Goal: Task Accomplishment & Management: Manage account settings

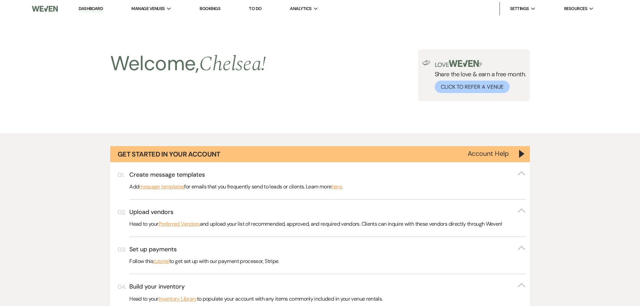
select select "5"
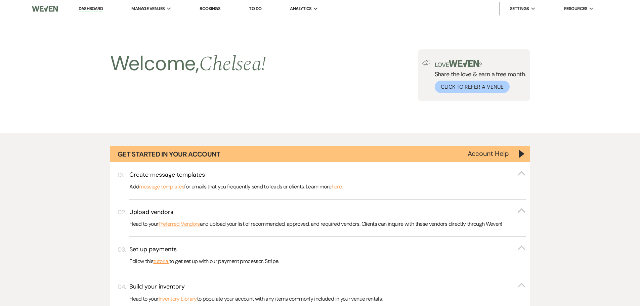
select select "5"
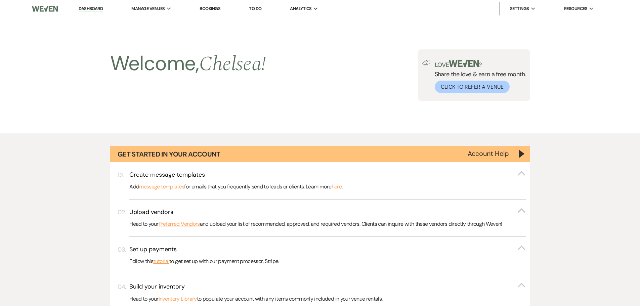
select select "5"
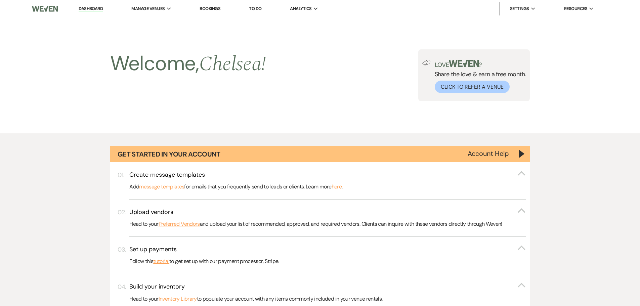
select select "5"
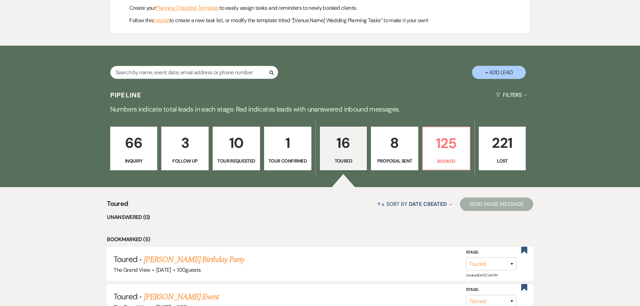
scroll to position [376, 0]
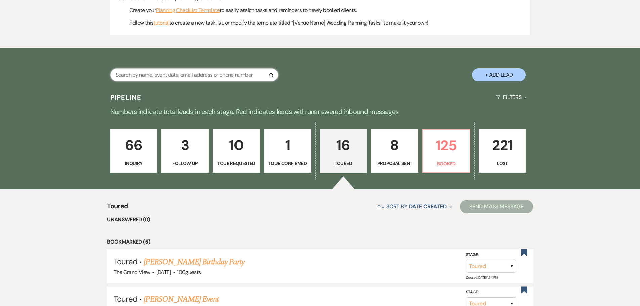
click at [146, 77] on input "text" at bounding box center [194, 74] width 168 height 13
type input "tori"
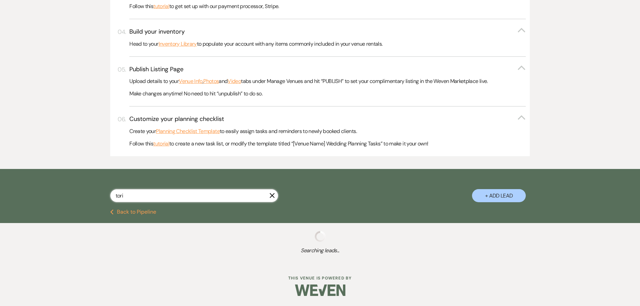
scroll to position [376, 0]
select select "8"
select select "5"
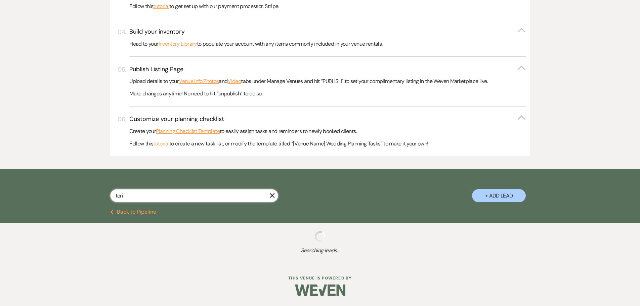
select select "8"
select select "5"
select select "8"
select select "11"
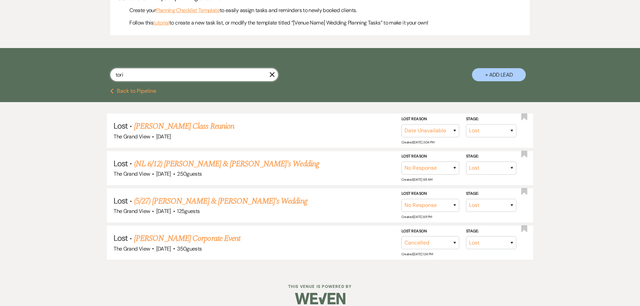
type input "tori"
click at [498, 76] on button "+ Add Lead" at bounding box center [499, 74] width 54 height 13
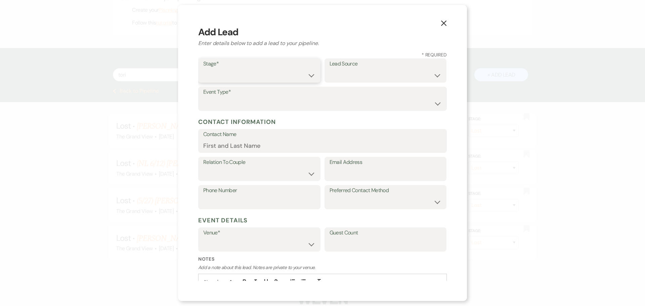
click at [230, 74] on select "Inquiry Follow Up Tour Requested Tour Confirmed Toured Proposal Sent Booked Lost" at bounding box center [259, 75] width 112 height 13
select select "5"
click at [203, 69] on select "Inquiry Follow Up Tour Requested Tour Confirmed Toured Proposal Sent Booked Lost" at bounding box center [259, 75] width 112 height 13
click at [376, 79] on select "Weven Venue Website Instagram Facebook Pinterest Google The Knot Wedding Wire H…" at bounding box center [385, 75] width 112 height 13
select select "5"
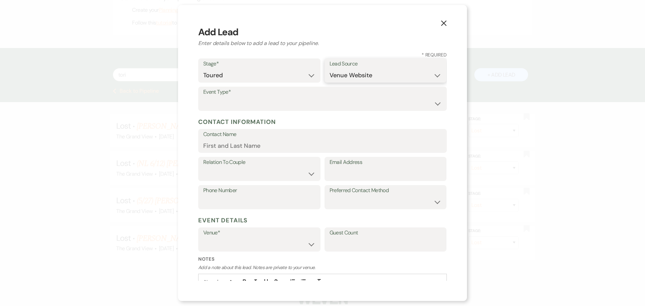
click at [329, 69] on select "Weven Venue Website Instagram Facebook Pinterest Google The Knot Wedding Wire H…" at bounding box center [385, 75] width 112 height 13
click at [239, 101] on select "Wedding Anniversary Party Baby Shower Bachelorette / Bachelor Party Birthday Pa…" at bounding box center [322, 103] width 238 height 13
select select "9"
click at [203, 97] on select "Wedding Anniversary Party Baby Shower Bachelorette / Bachelor Party Birthday Pa…" at bounding box center [322, 103] width 238 height 13
click at [267, 140] on input "Contact Name" at bounding box center [322, 145] width 238 height 13
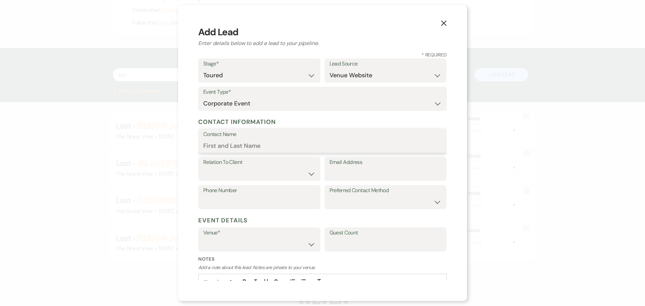
paste input "[MEDICAL_DATA][PERSON_NAME]"
type input "[MEDICAL_DATA][PERSON_NAME]"
click at [219, 166] on label "Relation To Client" at bounding box center [259, 162] width 112 height 10
click at [220, 176] on select "Client Event Planner Parent of Client Family Member Friend Other" at bounding box center [259, 173] width 112 height 13
click at [203, 167] on select "Client Event Planner Parent of Client Family Member Friend Other" at bounding box center [259, 173] width 112 height 13
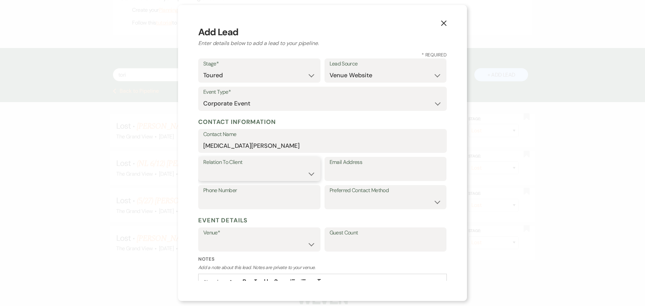
click at [217, 176] on select "Client Event Planner Parent of Client Family Member Friend Other" at bounding box center [259, 173] width 112 height 13
select select "1"
click at [203, 167] on select "Client Event Planner Parent of Client Family Member Friend Other" at bounding box center [259, 173] width 112 height 13
click at [358, 180] on input "Email Address" at bounding box center [385, 173] width 112 height 13
paste input "[EMAIL_ADDRESS][DOMAIN_NAME]"
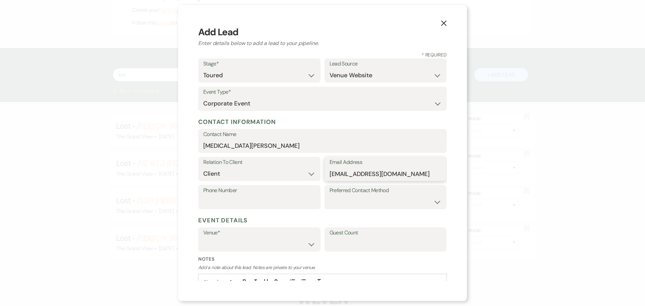
type input "[EMAIL_ADDRESS][DOMAIN_NAME]"
click at [247, 198] on input "Phone Number" at bounding box center [259, 201] width 112 height 13
paste input "7209198962"
type input "7209198962"
drag, startPoint x: 218, startPoint y: 244, endPoint x: 220, endPoint y: 248, distance: 4.6
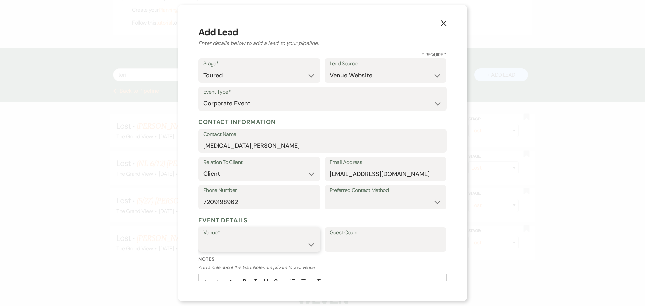
click at [218, 244] on select "The Grand View [GEOGRAPHIC_DATA]" at bounding box center [259, 244] width 112 height 13
select select "836"
click at [203, 238] on select "The Grand View [GEOGRAPHIC_DATA]" at bounding box center [259, 244] width 112 height 13
click at [366, 243] on input "Guest Count" at bounding box center [385, 244] width 112 height 13
type input "200"
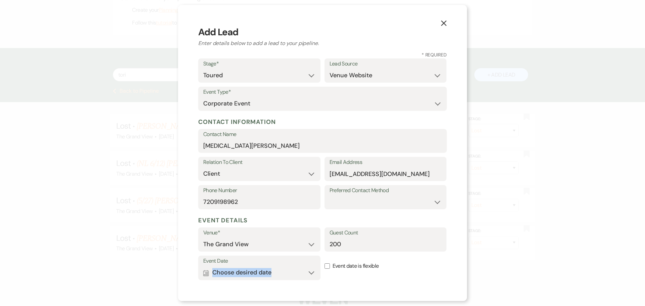
drag, startPoint x: 294, startPoint y: 263, endPoint x: 293, endPoint y: 272, distance: 9.4
click at [293, 267] on div "Event Date Calendar Choose desired date Expand" at bounding box center [259, 267] width 122 height 25
click at [293, 272] on button "Calendar Choose desired date Expand" at bounding box center [259, 272] width 112 height 13
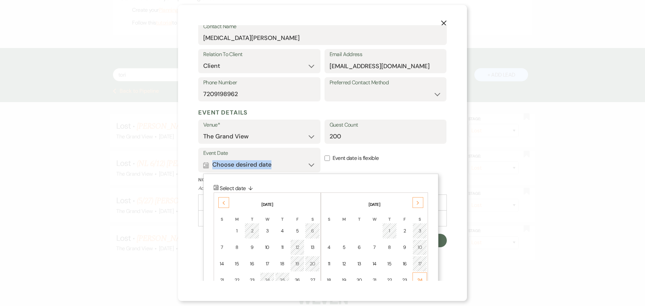
click at [423, 277] on td "24" at bounding box center [419, 280] width 14 height 16
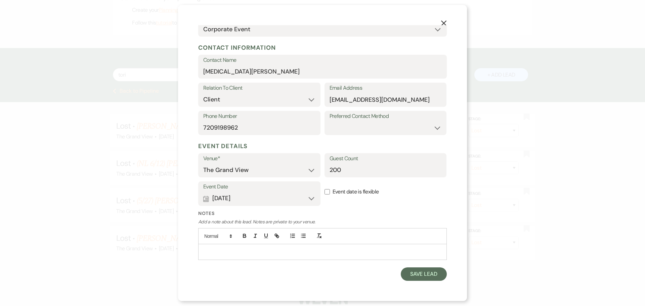
scroll to position [74, 0]
click at [423, 275] on button "Save Lead" at bounding box center [423, 273] width 46 height 13
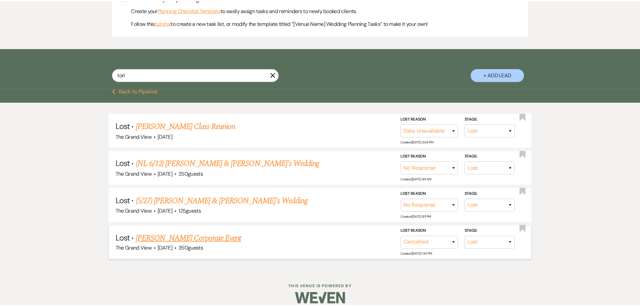
scroll to position [376, 0]
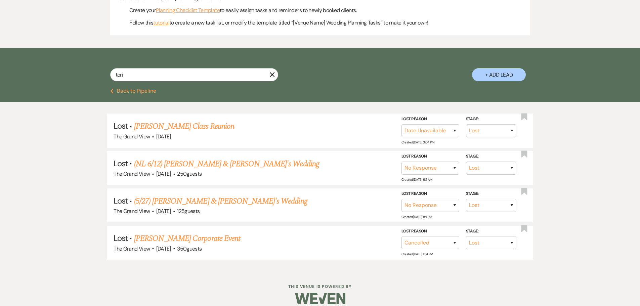
click at [133, 89] on button "Previous Back to Pipeline" at bounding box center [133, 90] width 46 height 5
select select "5"
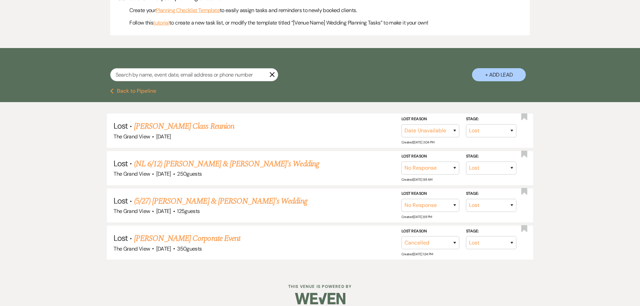
select select "5"
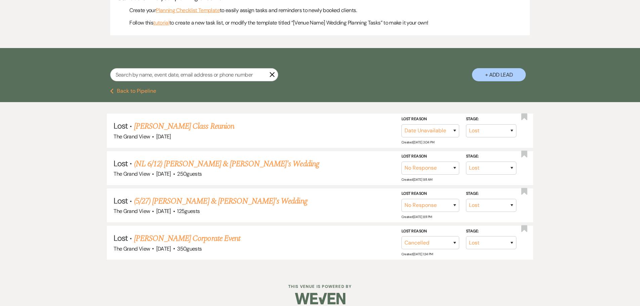
select select "5"
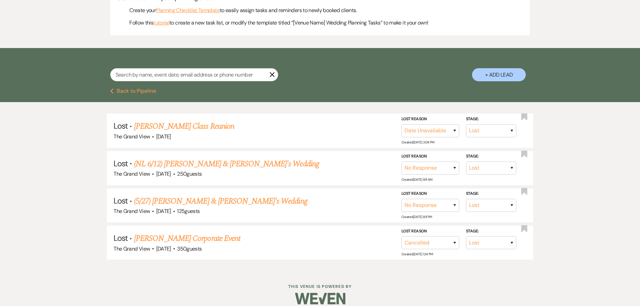
select select "5"
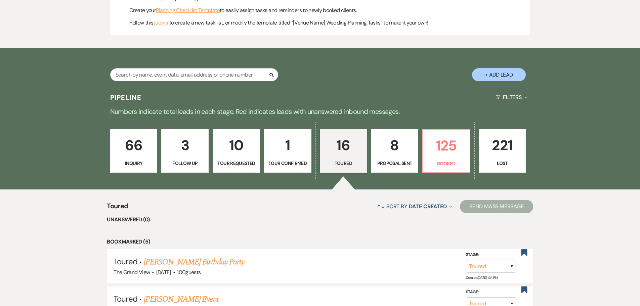
click at [362, 162] on p "Toured" at bounding box center [343, 162] width 39 height 7
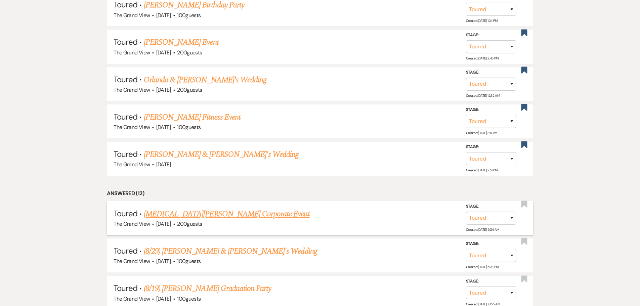
scroll to position [644, 0]
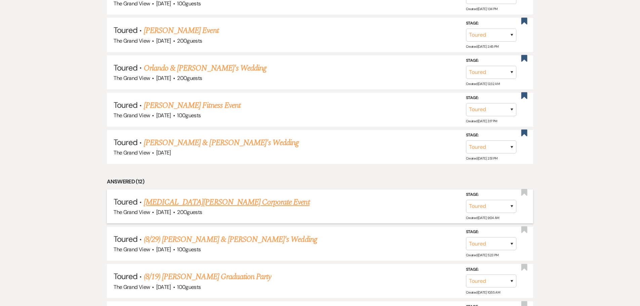
click at [189, 204] on link "[MEDICAL_DATA][PERSON_NAME] Corporate Event" at bounding box center [227, 202] width 166 height 12
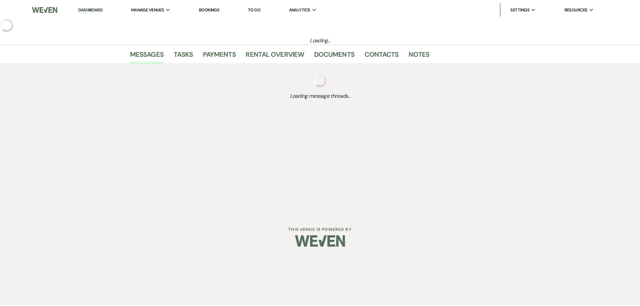
select select "5"
select select "9"
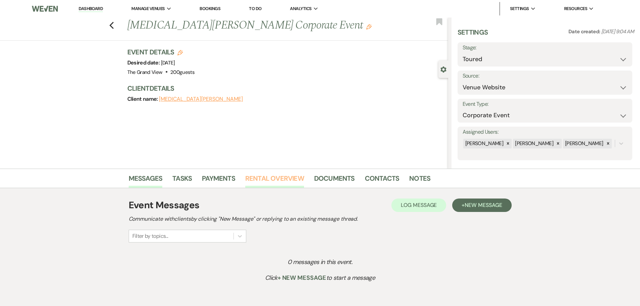
click at [284, 175] on link "Rental Overview" at bounding box center [274, 180] width 59 height 15
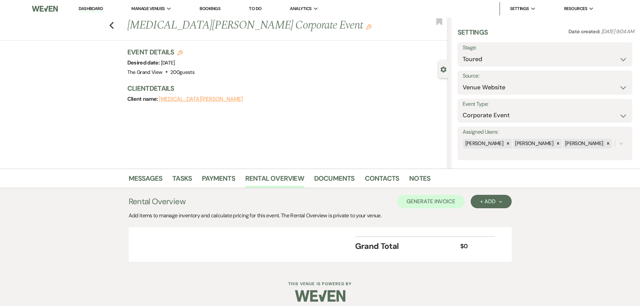
click at [497, 208] on div "Rental Overview Generate Invoice + Add Next Add items to manage inventory and c…" at bounding box center [320, 228] width 383 height 67
click at [483, 206] on button "+ Add Next" at bounding box center [490, 201] width 41 height 13
click at [482, 221] on button "Item" at bounding box center [487, 216] width 34 height 10
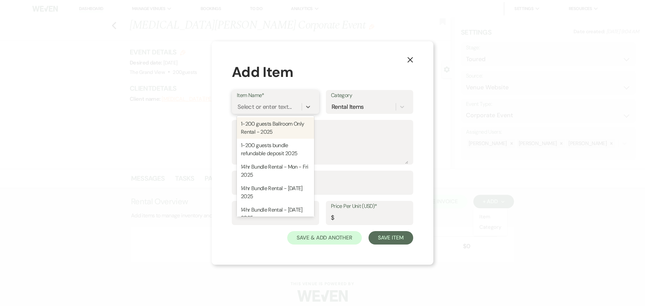
click at [256, 110] on div "Select or enter text..." at bounding box center [264, 106] width 54 height 9
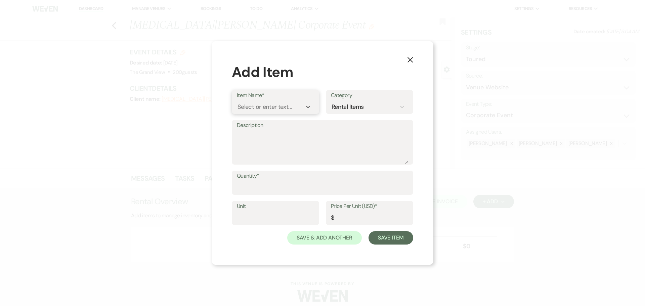
click at [254, 107] on div "Select or enter text..." at bounding box center [264, 106] width 54 height 9
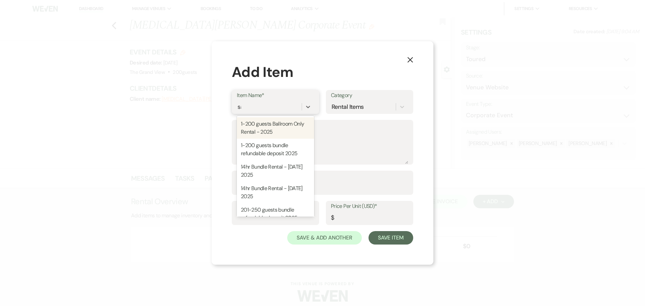
type input "sat"
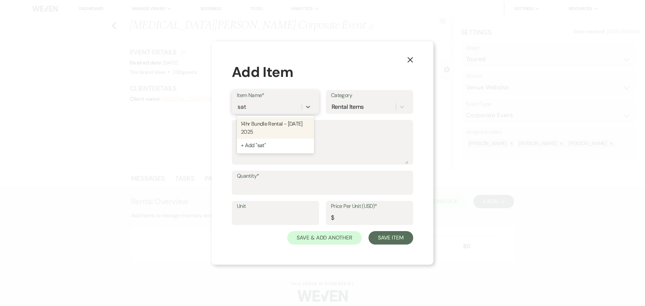
click at [273, 133] on div "14hr Bundle Rental - [DATE] 2025" at bounding box center [275, 127] width 77 height 21
type textarea "Loremips: Dolors amet: 02 CO - 14 AD El se 135 doeius 77 Temp Incid Utlabo(05) …"
type input "Package"
type input "6000"
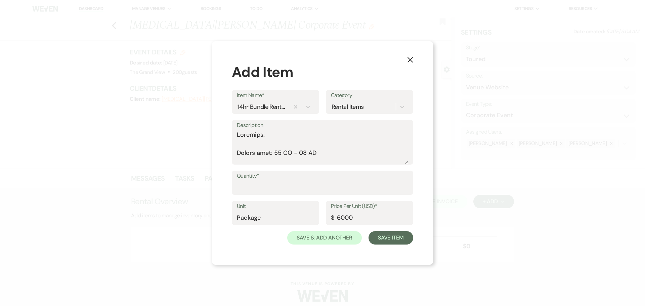
drag, startPoint x: 404, startPoint y: 164, endPoint x: 404, endPoint y: 168, distance: 4.0
click at [404, 168] on div "Description" at bounding box center [322, 145] width 181 height 51
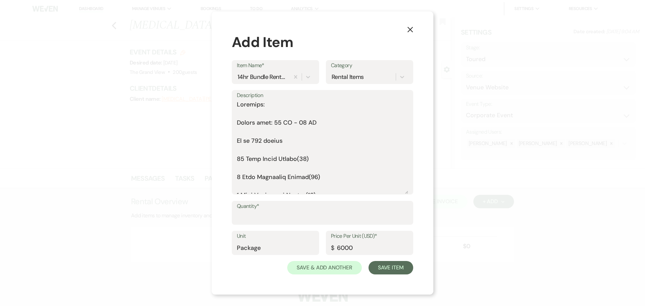
drag, startPoint x: 406, startPoint y: 163, endPoint x: 404, endPoint y: 230, distance: 67.5
click at [404, 230] on form "Item Name* 14hr Bundle Rental - [DATE] 2025 Category Rental Items Description Q…" at bounding box center [322, 167] width 181 height 215
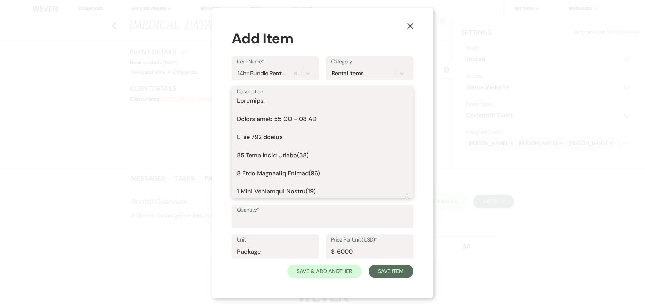
click at [257, 111] on textarea "Description" at bounding box center [322, 146] width 171 height 101
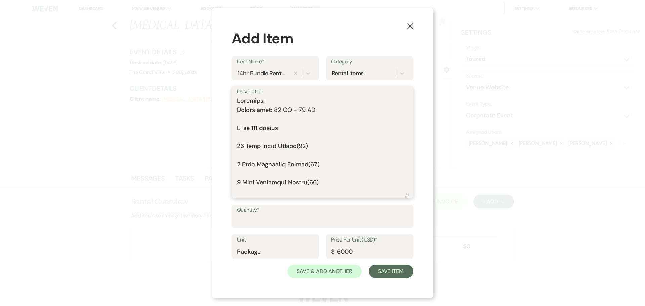
click at [252, 122] on textarea "Description" at bounding box center [322, 146] width 171 height 101
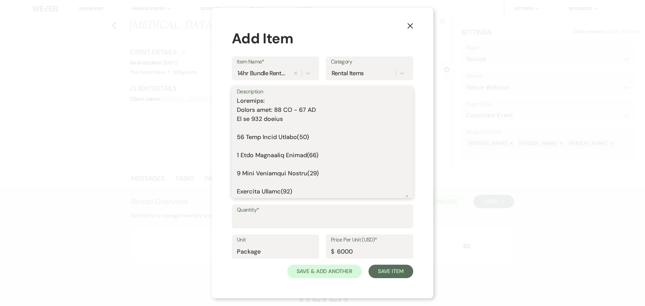
click at [249, 131] on textarea "Description" at bounding box center [322, 146] width 171 height 101
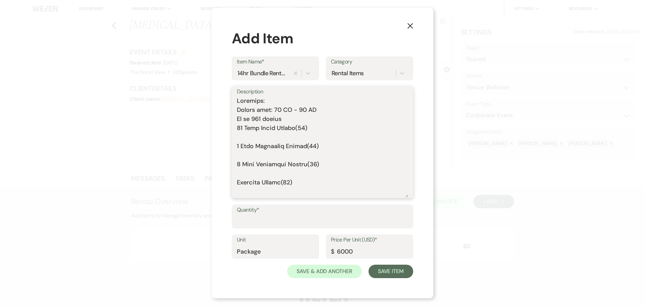
click at [249, 138] on textarea "Description" at bounding box center [322, 146] width 171 height 101
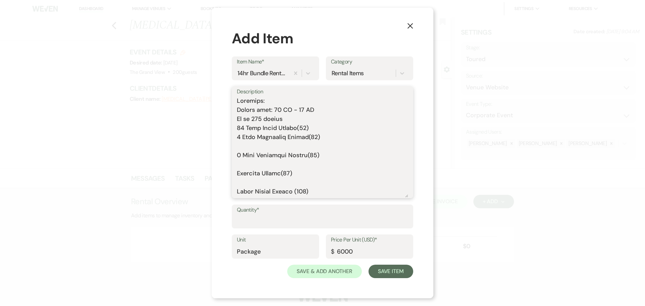
click at [249, 144] on textarea "Description" at bounding box center [322, 146] width 171 height 101
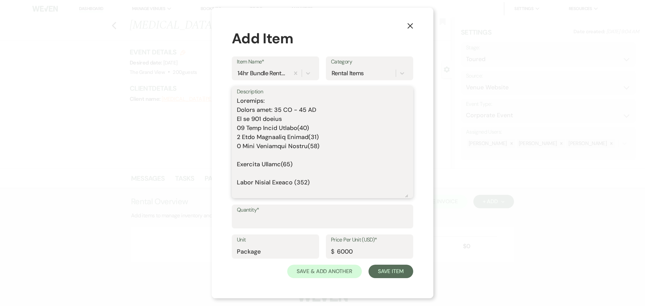
click at [250, 154] on textarea "Description" at bounding box center [322, 146] width 171 height 101
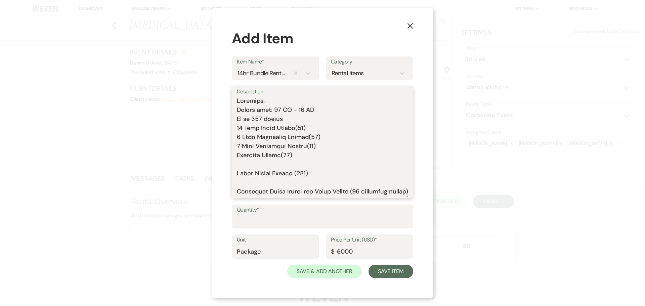
click at [246, 166] on textarea "Description" at bounding box center [322, 146] width 171 height 101
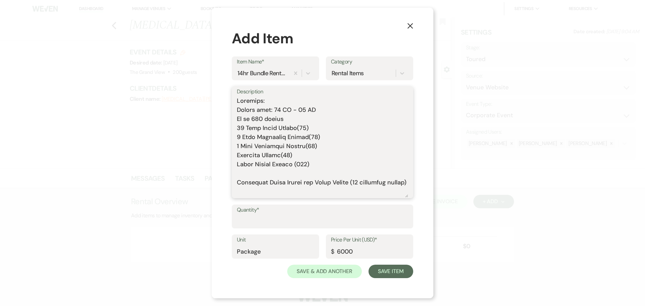
click at [247, 177] on textarea "Description" at bounding box center [322, 146] width 171 height 101
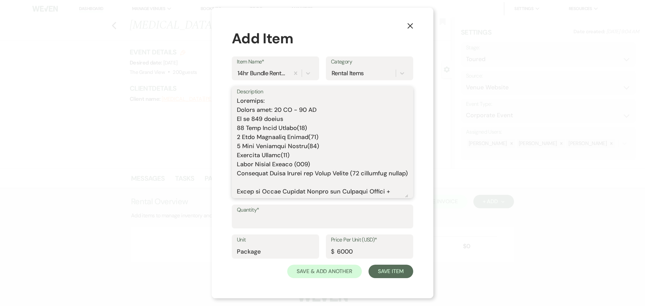
click at [250, 192] on textarea "Description" at bounding box center [322, 146] width 171 height 101
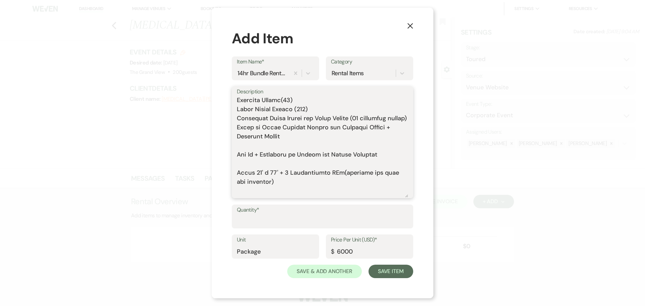
scroll to position [101, 0]
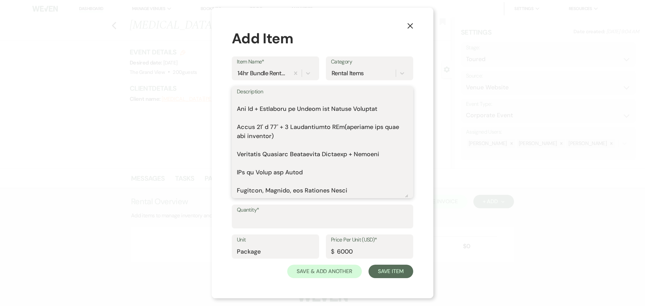
click at [246, 111] on textarea "Description" at bounding box center [322, 146] width 171 height 101
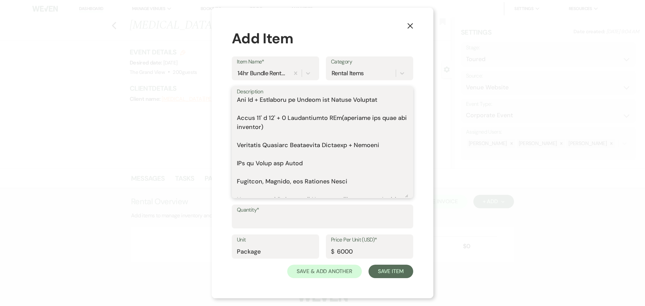
scroll to position [92, 0]
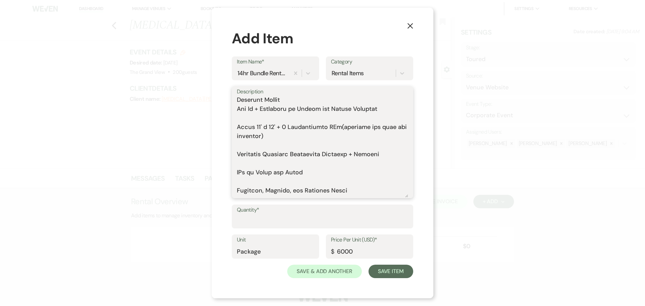
click at [248, 130] on textarea "Description" at bounding box center [322, 146] width 171 height 101
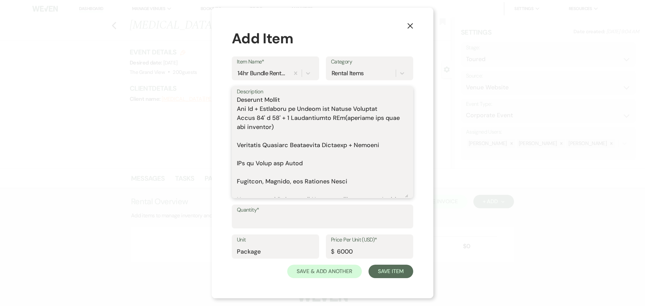
click at [338, 127] on textarea "Description" at bounding box center [322, 146] width 171 height 101
click at [379, 129] on textarea "Description" at bounding box center [322, 146] width 171 height 101
click at [373, 130] on textarea "Description" at bounding box center [322, 146] width 171 height 101
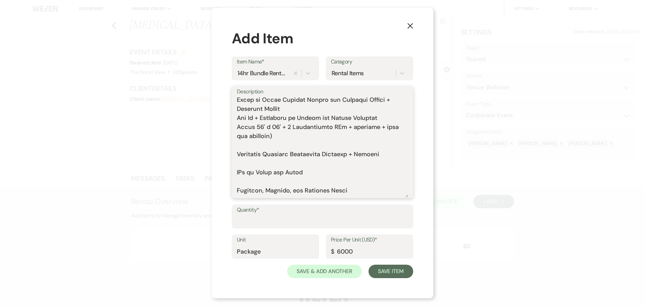
click at [386, 128] on textarea "Description" at bounding box center [322, 146] width 171 height 101
click at [388, 128] on textarea "Description" at bounding box center [322, 146] width 171 height 101
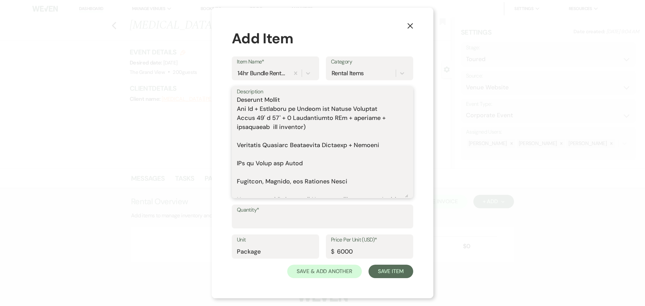
drag, startPoint x: 317, startPoint y: 137, endPoint x: 272, endPoint y: 139, distance: 45.0
click at [272, 139] on textarea "Description" at bounding box center [322, 146] width 171 height 101
click at [266, 146] on textarea "Description" at bounding box center [322, 146] width 171 height 101
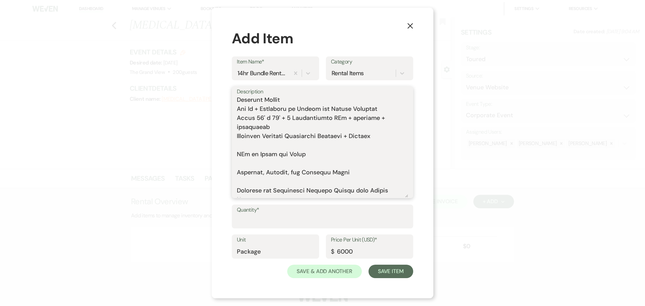
click at [264, 155] on textarea "Description" at bounding box center [322, 146] width 171 height 101
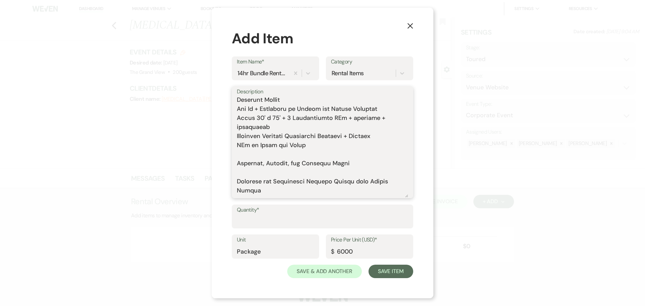
click at [253, 165] on textarea "Description" at bounding box center [322, 146] width 171 height 101
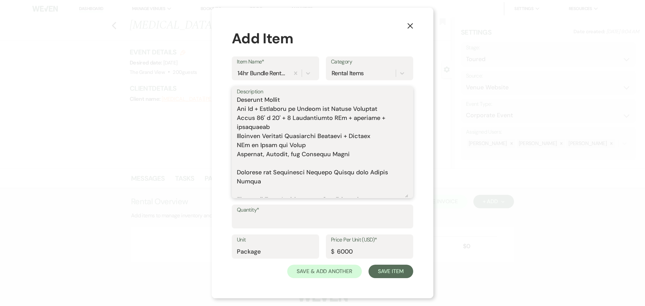
drag, startPoint x: 389, startPoint y: 144, endPoint x: 240, endPoint y: 157, distance: 150.0
click at [231, 148] on div "X Add Item Item Name* 14hr Bundle Rental - [DATE] 2025 Category Rental Items De…" at bounding box center [322, 153] width 222 height 291
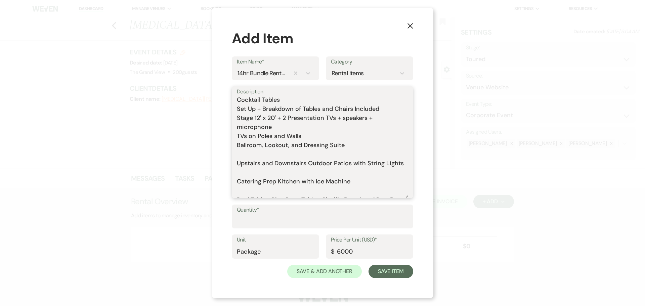
click at [243, 162] on textarea "Includes: Rental time: 10 AM - 12 AM Up to 200 guests 60 Inch Round Tables(50) …" at bounding box center [322, 146] width 171 height 101
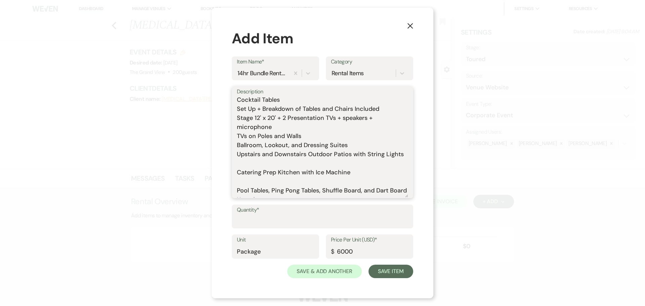
click at [284, 172] on textarea "Includes: Rental time: 10 AM - 12 AM Up to 200 guests 60 Inch Round Tables(50) …" at bounding box center [322, 146] width 171 height 101
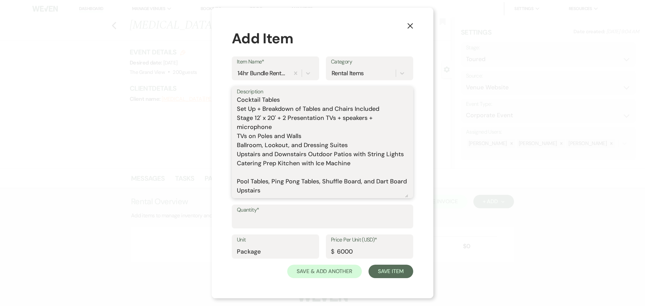
click at [280, 181] on textarea "Includes: Rental time: 10 AM - 12 AM Up to 200 guests 60 Inch Round Tables(50) …" at bounding box center [322, 146] width 171 height 101
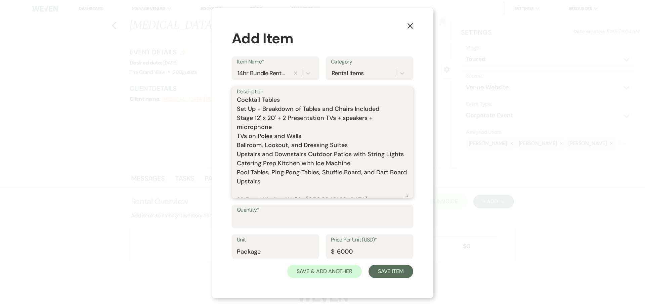
click at [268, 182] on textarea "Includes: Rental time: 10 AM - 12 AM Up to 200 guests 60 Inch Round Tables(50) …" at bounding box center [322, 146] width 171 height 101
click at [314, 183] on textarea "Includes: Rental time: 10 AM - 12 AM Up to 200 guests 60 Inch Round Tables(50) …" at bounding box center [322, 146] width 171 height 101
click at [284, 196] on textarea "Includes: Rental time: 10 AM - 12 AM Up to 200 guests 60 Inch Round Tables(50) …" at bounding box center [322, 146] width 171 height 101
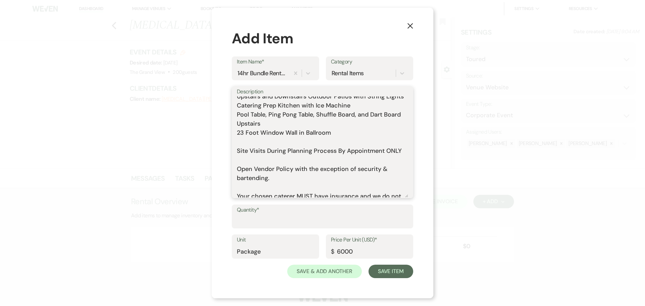
scroll to position [159, 0]
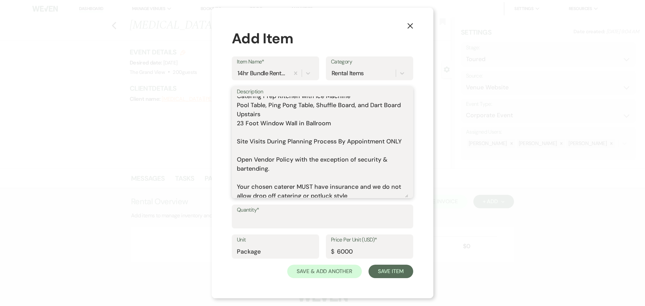
click at [258, 139] on textarea "Includes: Rental time: 10 AM - 12 AM Up to 200 guests 60 Inch Round Tables(50) …" at bounding box center [322, 146] width 171 height 101
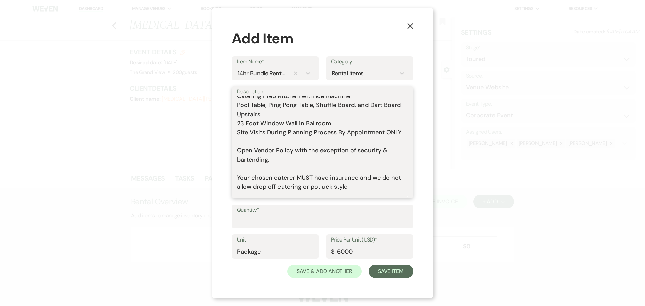
click at [255, 151] on textarea "Includes: Rental time: 10 AM - 12 AM Up to 200 guests 60 Inch Round Tables(50) …" at bounding box center [322, 146] width 171 height 101
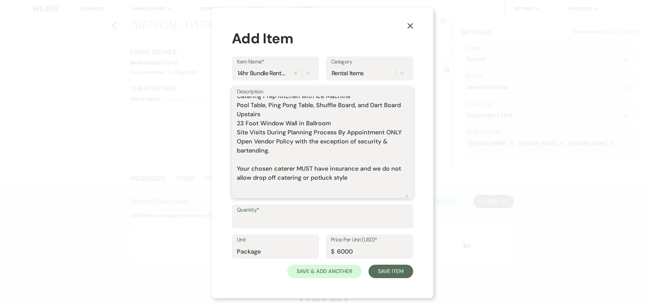
click at [256, 168] on textarea "Includes: Rental time: 10 AM - 12 AM Up to 200 guests 60 Inch Round Tables(50) …" at bounding box center [322, 146] width 171 height 101
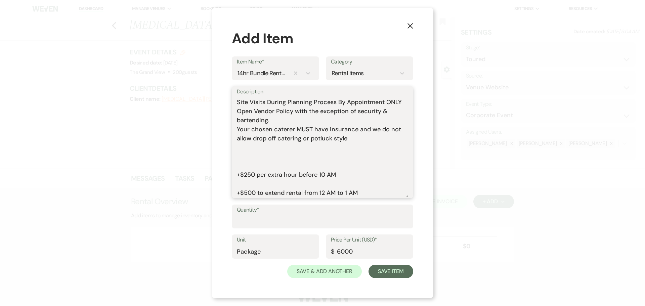
click at [254, 168] on textarea "Includes: Rental time: 10 AM - 12 AM Up to 200 guests 60 Inch Round Tables(50) …" at bounding box center [322, 146] width 171 height 101
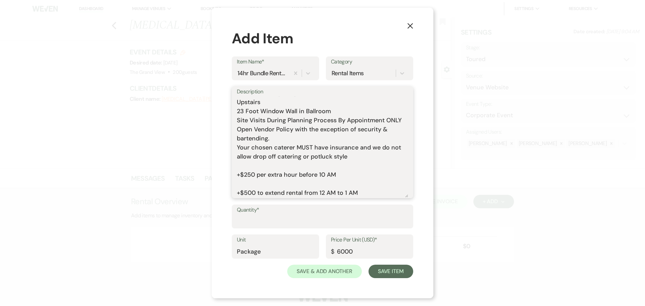
click at [255, 184] on textarea "Includes: Rental time: 10 AM - 12 AM Up to 200 guests 60 Inch Round Tables(50) …" at bounding box center [322, 146] width 171 height 101
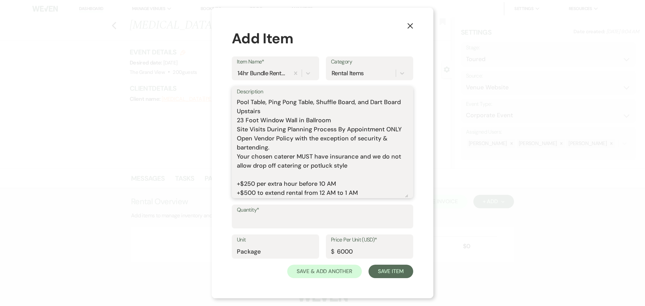
scroll to position [171, 0]
type textarea "Includes: Rental time: 10 AM - 12 AM Up to 200 guests 60 Inch Round Tables(50) …"
click at [263, 224] on input "Quantity*" at bounding box center [322, 221] width 171 height 13
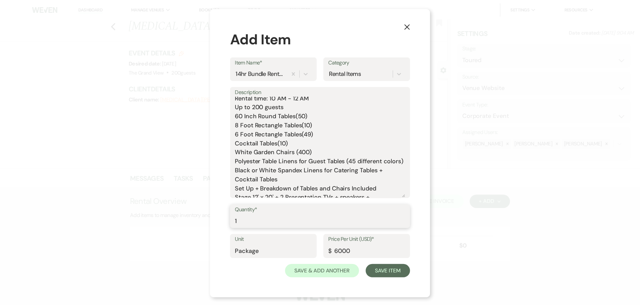
scroll to position [0, 0]
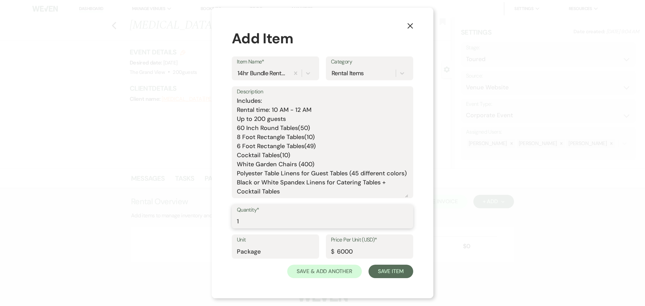
type input "1"
drag, startPoint x: 279, startPoint y: 111, endPoint x: 270, endPoint y: 111, distance: 9.1
click at [270, 111] on textarea "Includes: Rental time: 10 AM - 12 AM Up to 200 guests 60 Inch Round Tables(50) …" at bounding box center [322, 146] width 171 height 101
click at [271, 111] on textarea "Includes: Rental time:7 AM - 12 AM Up to 200 guests 60 Inch Round Tables(50) 8 …" at bounding box center [322, 146] width 171 height 101
click at [298, 108] on textarea "Includes: Rental time: 7 AM - 12 AM Up to 200 guests 60 Inch Round Tables(50) 8…" at bounding box center [322, 146] width 171 height 101
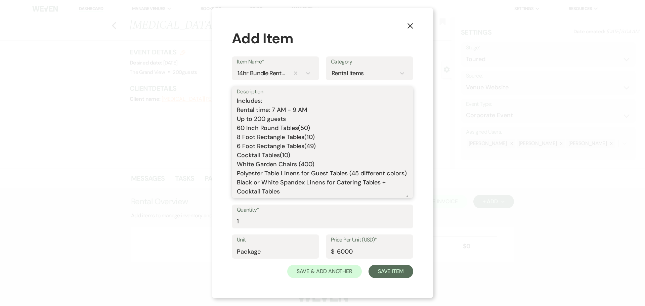
click at [303, 110] on textarea "Includes: Rental time: 7 AM - 9 AM Up to 200 guests 60 Inch Round Tables(50) 8 …" at bounding box center [322, 146] width 171 height 101
type textarea "Includes: Rental time: 7 AM - 9 PM Up to 200 guests 60 Inch Round Tables(50) 8 …"
click at [392, 275] on button "Save Item" at bounding box center [390, 271] width 45 height 13
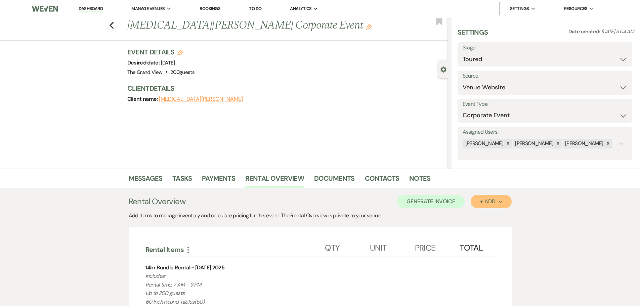
click at [481, 206] on button "+ Add Next" at bounding box center [490, 201] width 41 height 13
click at [483, 219] on button "Item" at bounding box center [487, 216] width 34 height 10
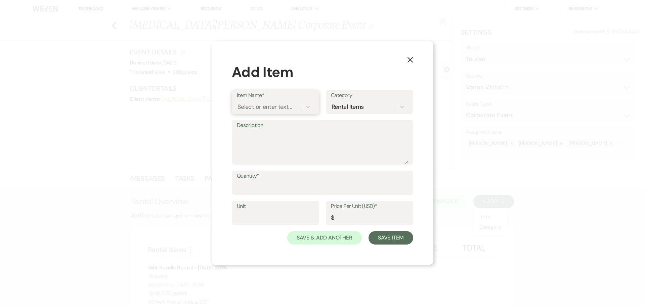
click at [269, 106] on div "Select or enter text..." at bounding box center [264, 106] width 54 height 9
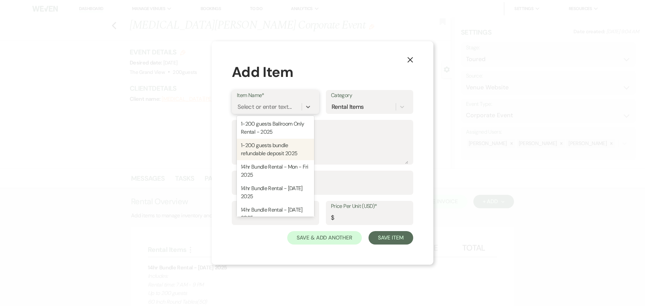
click at [280, 150] on div "1-200 guests bundle refundable deposit 2025" at bounding box center [275, 149] width 77 height 21
type textarea "This is the refundable deposit if you guest count is 1-200. Refundable deposit …"
type input "Package"
type input "500"
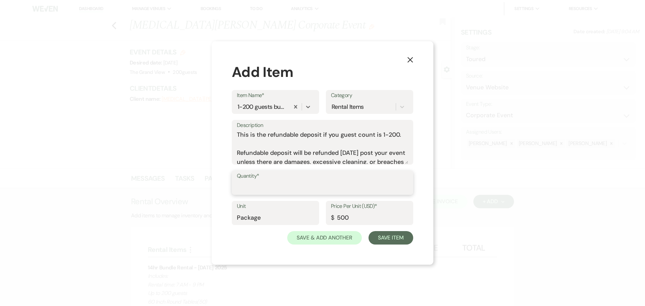
click at [274, 192] on input "Quantity*" at bounding box center [322, 187] width 171 height 13
type input "1"
click at [381, 239] on button "Save Item" at bounding box center [390, 237] width 45 height 13
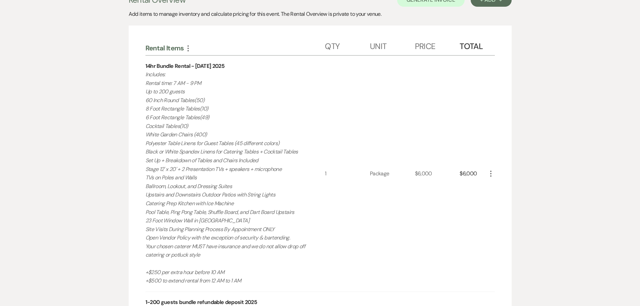
scroll to position [410, 0]
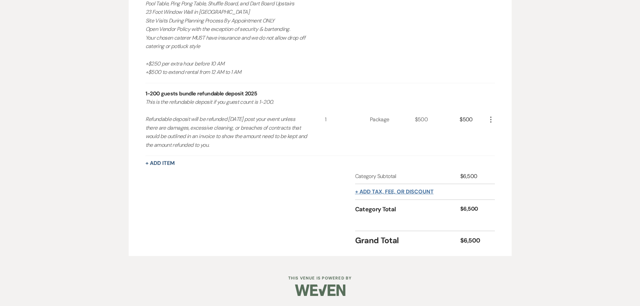
click at [390, 190] on button "+ Add tax, fee, or discount" at bounding box center [394, 191] width 79 height 5
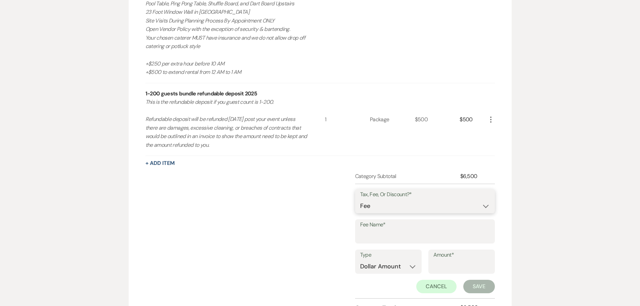
click at [394, 207] on select "Fee Discount Tax" at bounding box center [425, 205] width 130 height 13
select select "3"
click at [360, 199] on select "Fee Discount Tax" at bounding box center [425, 205] width 130 height 13
click at [385, 233] on input "Fee Name*" at bounding box center [425, 236] width 130 height 13
type input "tax"
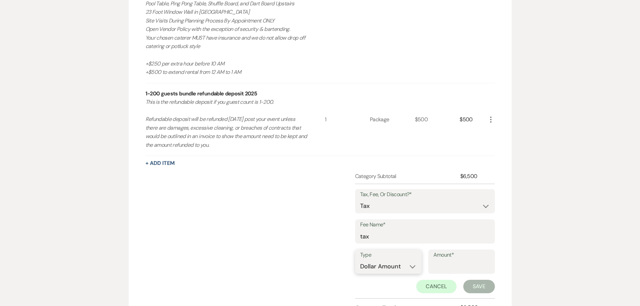
click at [389, 264] on select "Dollar Amount Percentage" at bounding box center [388, 266] width 56 height 13
select select "false"
click at [360, 260] on select "Dollar Amount Percentage" at bounding box center [388, 266] width 56 height 13
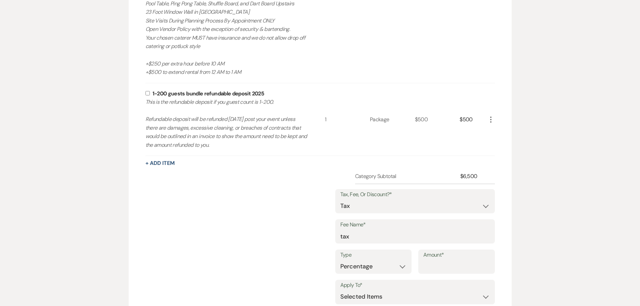
click at [421, 264] on div "Amount*" at bounding box center [456, 261] width 77 height 24
click at [434, 266] on input "Amount*" at bounding box center [456, 266] width 66 height 13
type input "8.25"
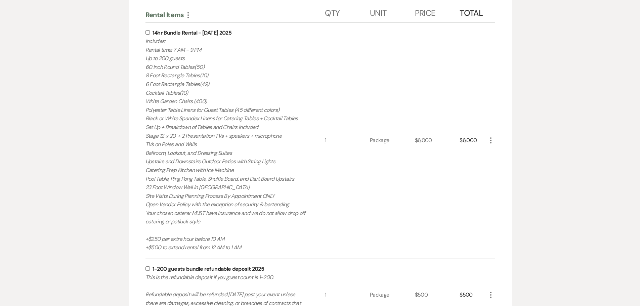
scroll to position [208, 0]
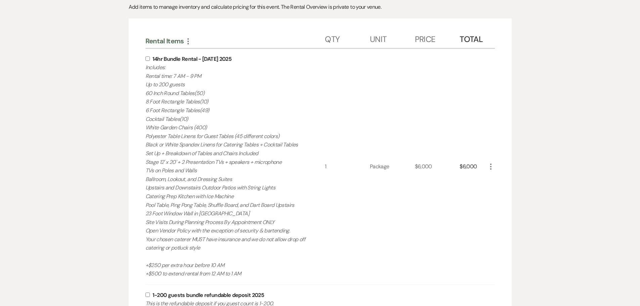
drag, startPoint x: 147, startPoint y: 58, endPoint x: 159, endPoint y: 67, distance: 14.6
click at [147, 58] on input "checkbox" at bounding box center [147, 58] width 4 height 4
checkbox input "true"
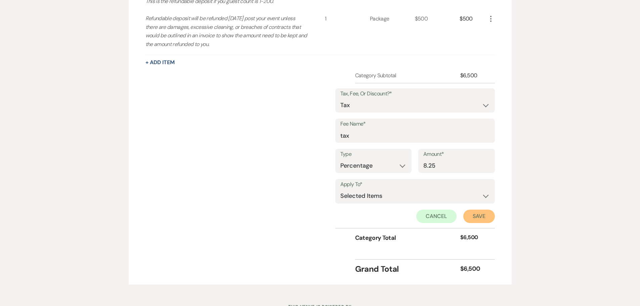
click at [476, 214] on button "Save" at bounding box center [479, 215] width 32 height 13
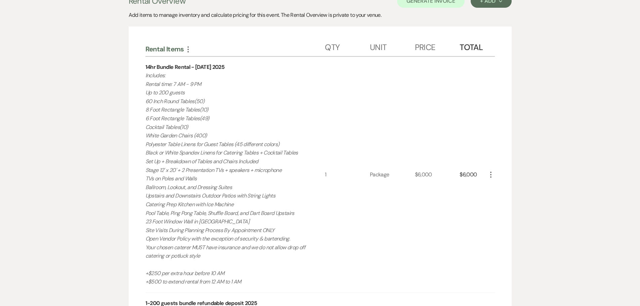
scroll to position [92, 0]
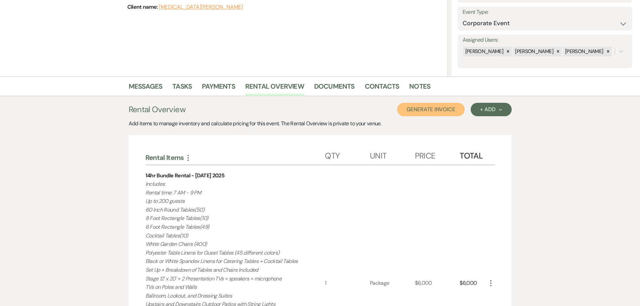
click at [433, 108] on button "Generate Invoice" at bounding box center [430, 109] width 67 height 13
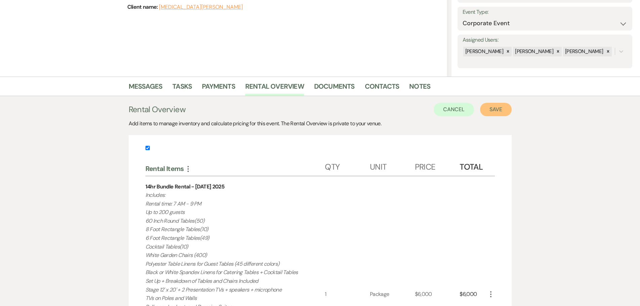
click at [504, 110] on button "Save" at bounding box center [496, 109] width 32 height 13
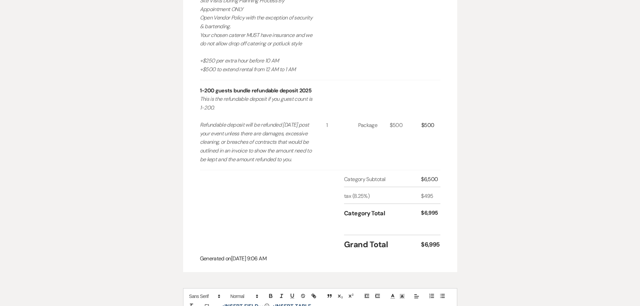
scroll to position [537, 0]
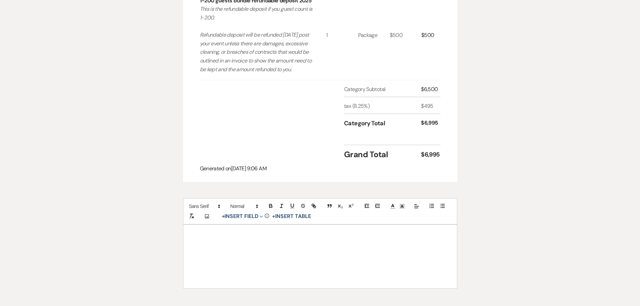
click at [241, 241] on div at bounding box center [319, 256] width 273 height 63
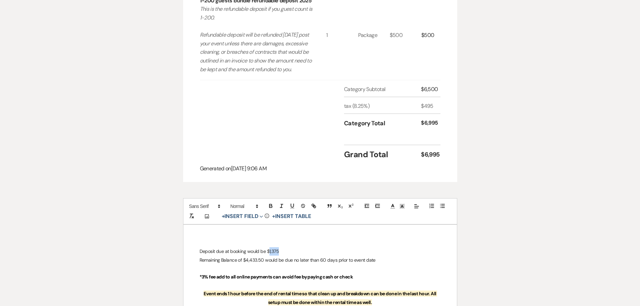
drag, startPoint x: 285, startPoint y: 253, endPoint x: 269, endPoint y: 254, distance: 16.1
click at [269, 254] on p "Deposit due at booking would be $1,375" at bounding box center [319, 251] width 241 height 8
drag, startPoint x: 262, startPoint y: 263, endPoint x: 245, endPoint y: 264, distance: 17.2
click at [245, 264] on p "Remaining Balance of $4,433.50 would be due no later than 60 days prior to even…" at bounding box center [319, 260] width 241 height 8
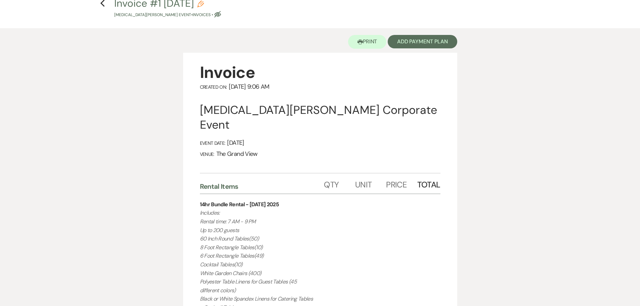
scroll to position [0, 0]
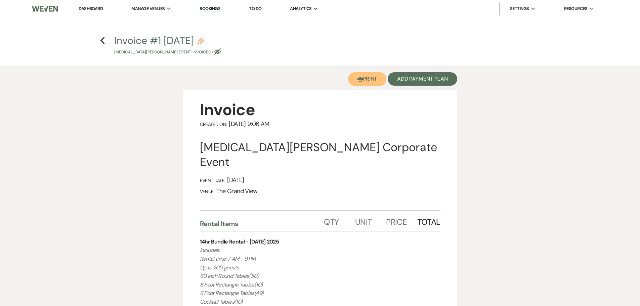
click at [362, 82] on button "Printer Print" at bounding box center [367, 79] width 39 height 14
click at [103, 44] on icon "Previous" at bounding box center [102, 41] width 5 height 8
select select "5"
select select "9"
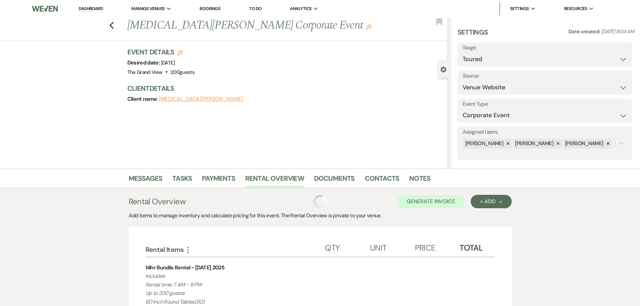
scroll to position [92, 0]
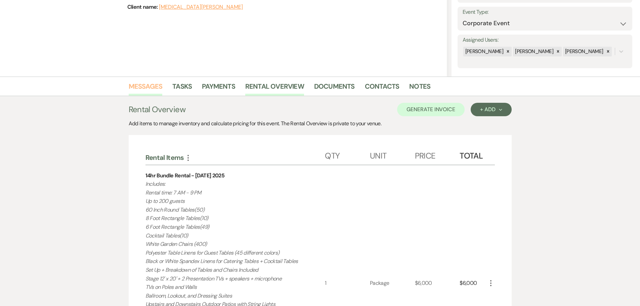
click at [144, 92] on link "Messages" at bounding box center [146, 88] width 34 height 15
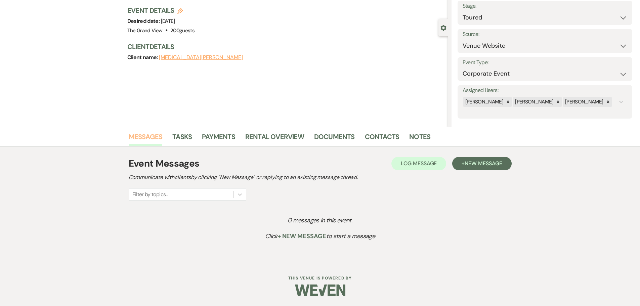
scroll to position [42, 0]
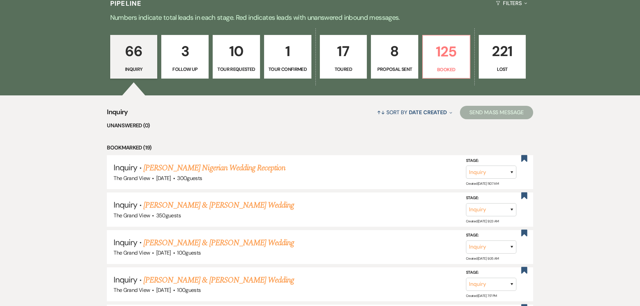
click at [343, 66] on p "Toured" at bounding box center [343, 68] width 39 height 7
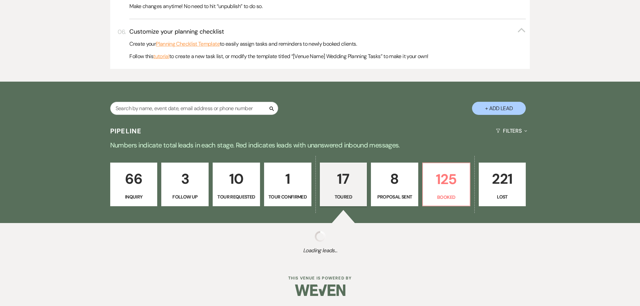
select select "5"
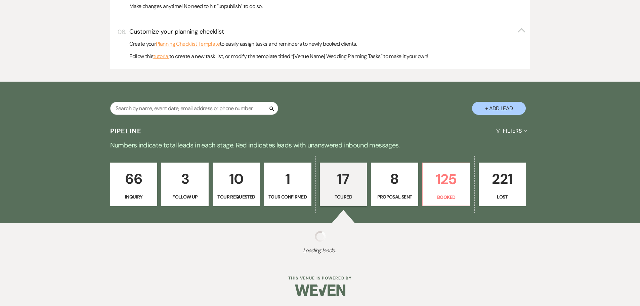
select select "5"
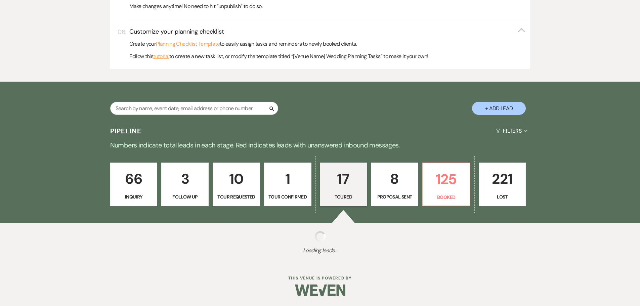
select select "5"
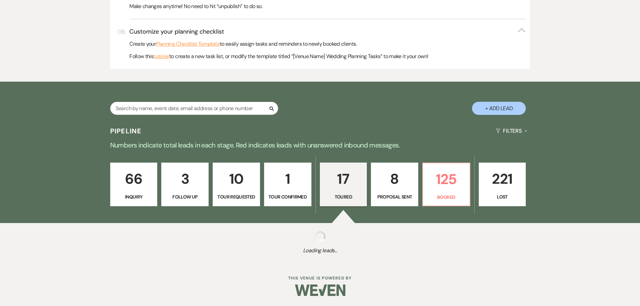
select select "5"
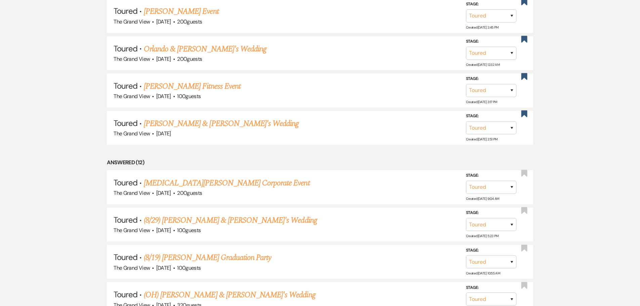
scroll to position [537, 0]
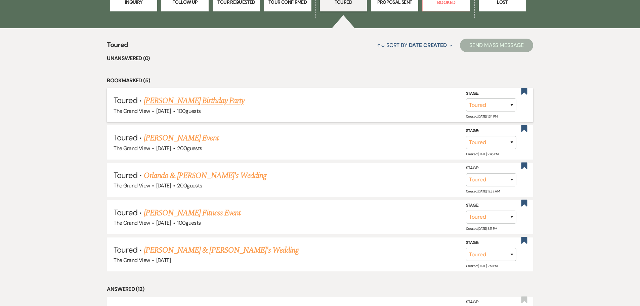
click at [199, 96] on link "[PERSON_NAME] Birthday Party" at bounding box center [194, 101] width 100 height 12
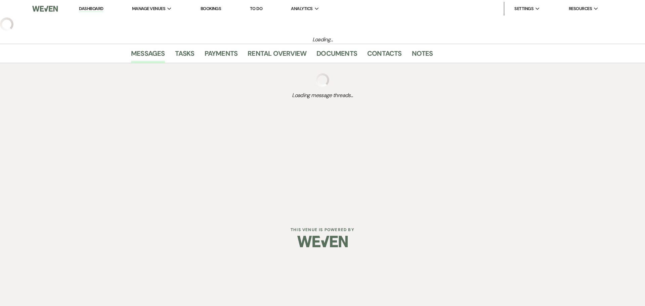
select select "5"
select select "4"
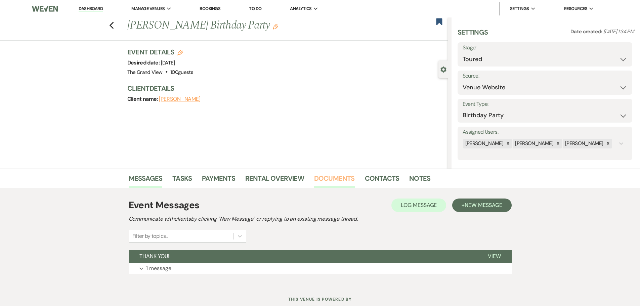
click at [345, 174] on link "Documents" at bounding box center [334, 180] width 41 height 15
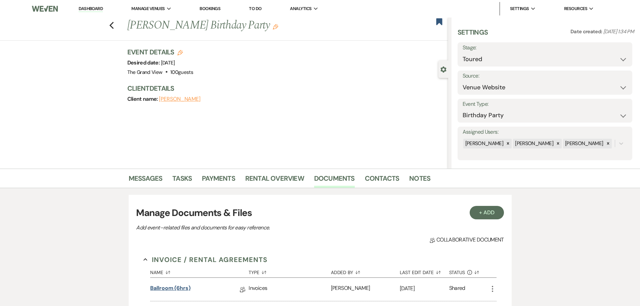
click at [182, 291] on link "Ballroom (6hrs)" at bounding box center [170, 289] width 40 height 10
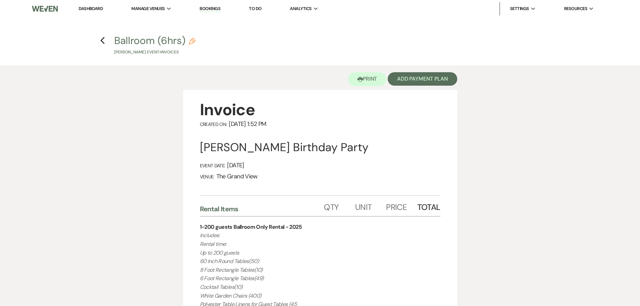
click at [105, 46] on h4 "Previous Ballroom (6hrs) Pencil Brian Anthony's Event • Invoices" at bounding box center [319, 45] width 483 height 22
click at [103, 43] on use "button" at bounding box center [102, 40] width 4 height 7
select select "5"
select select "4"
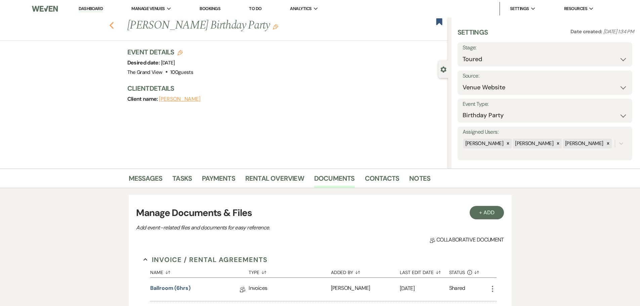
click at [114, 26] on icon "Previous" at bounding box center [111, 25] width 5 height 8
select select "5"
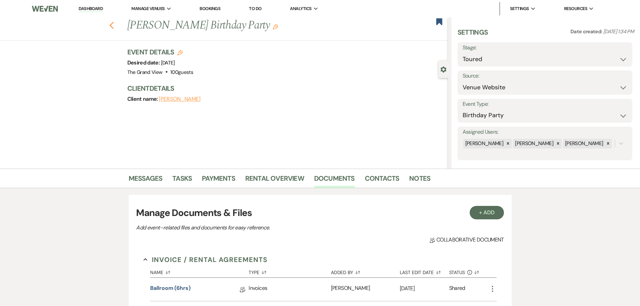
select select "5"
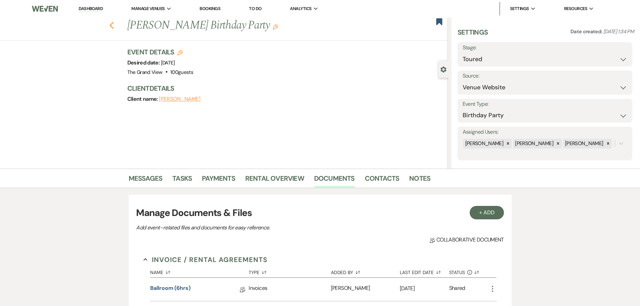
select select "5"
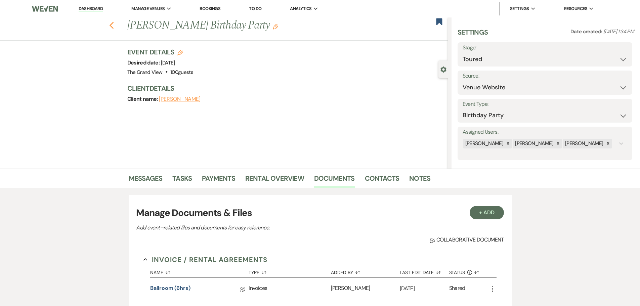
select select "5"
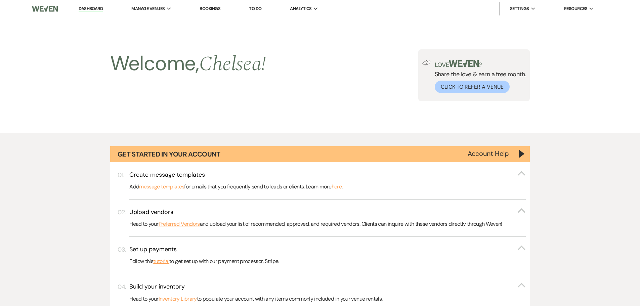
scroll to position [537, 0]
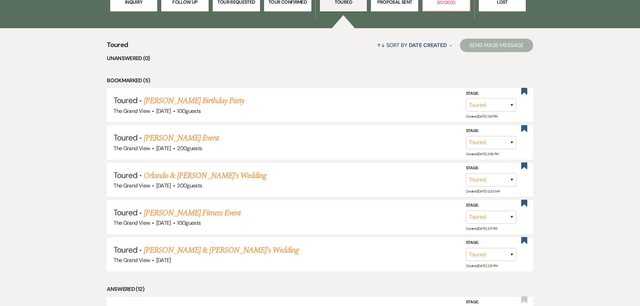
click at [202, 140] on link "[PERSON_NAME] Event" at bounding box center [181, 138] width 75 height 12
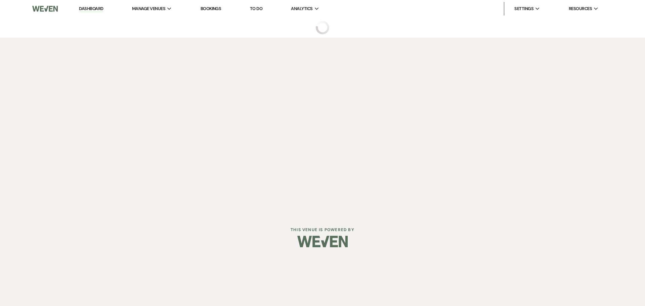
select select "5"
select select "22"
select select "13"
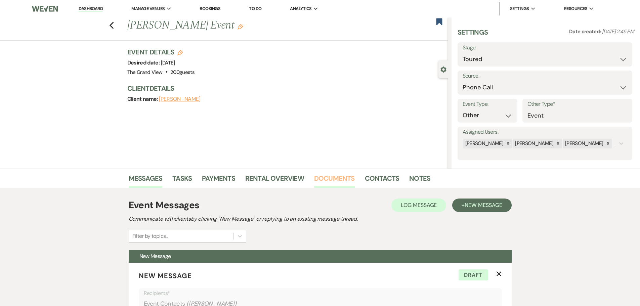
click at [336, 182] on link "Documents" at bounding box center [334, 180] width 41 height 15
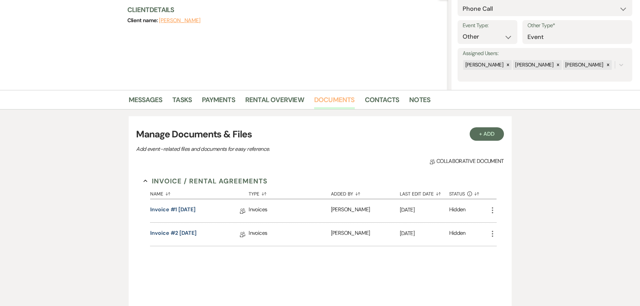
scroll to position [134, 0]
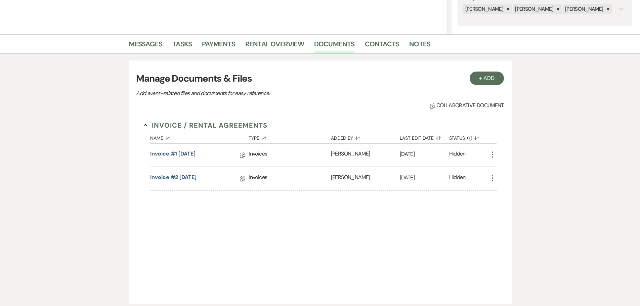
click at [182, 153] on link "Invoice #1 9-9-2025" at bounding box center [172, 155] width 45 height 10
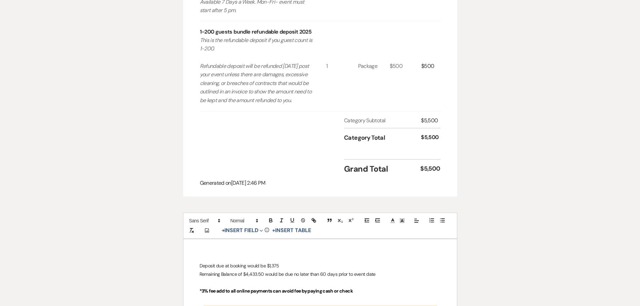
scroll to position [565, 0]
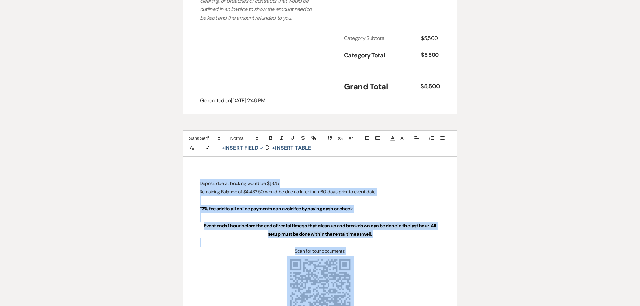
drag, startPoint x: 370, startPoint y: 293, endPoint x: 185, endPoint y: 196, distance: 208.7
click at [185, 196] on div "Deposit due at booking would be $1,375 Remaining Balance of $4,433.50 would be …" at bounding box center [319, 260] width 273 height 206
copy div "Deposit due at booking would be $1,375 Remaining Balance of $4,433.50 would be …"
